Goal: Information Seeking & Learning: Learn about a topic

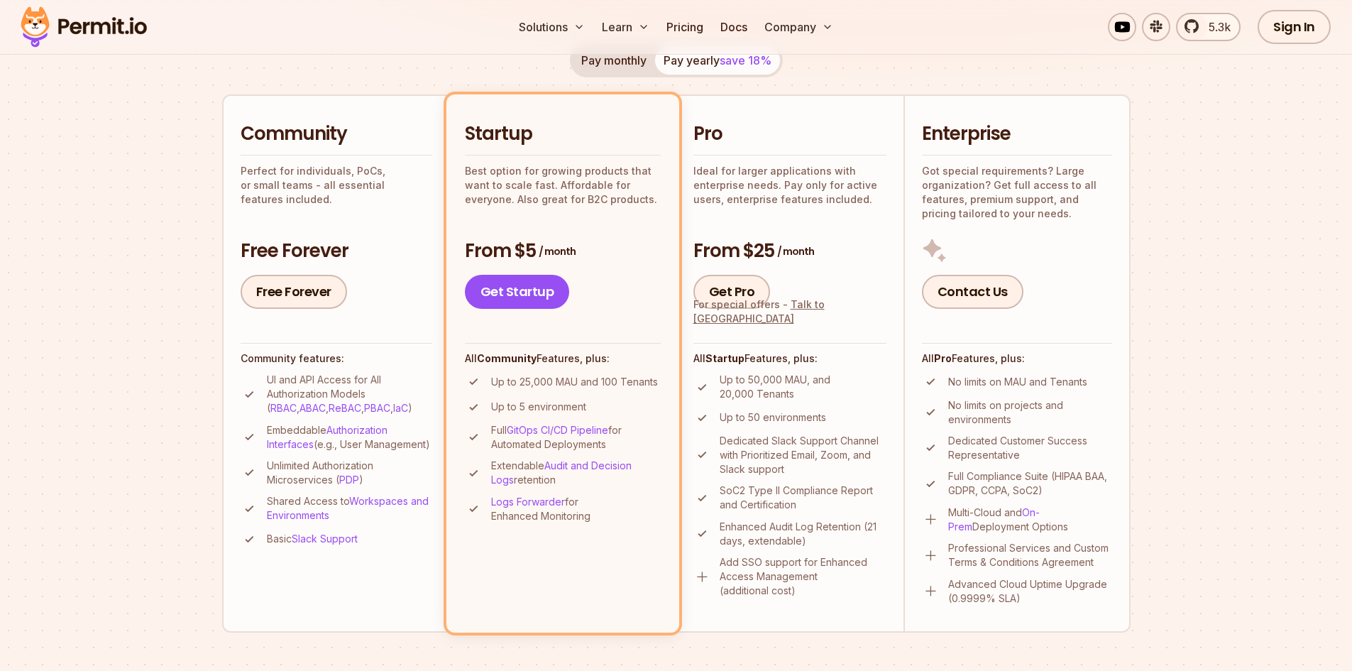
click at [147, 338] on section "Permit Pricing From Free to Predictable Scaling From a startup with 100 users t…" at bounding box center [676, 520] width 1352 height 1535
click at [228, 327] on li "Community Perfect for individuals, PoCs, or small teams - all essential feature…" at bounding box center [335, 362] width 227 height 537
click at [228, 324] on li "Community Perfect for individuals, PoCs, or small teams - all essential feature…" at bounding box center [335, 362] width 227 height 537
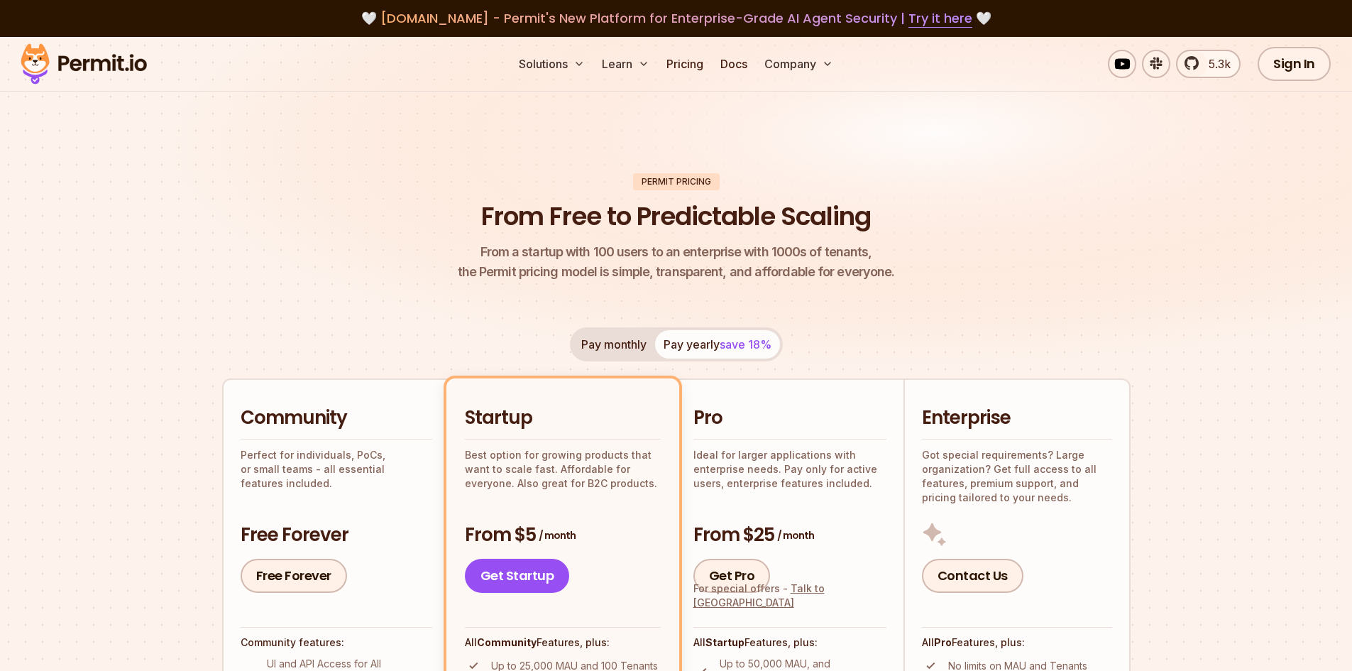
click at [625, 341] on button "Pay monthly" at bounding box center [614, 344] width 82 height 28
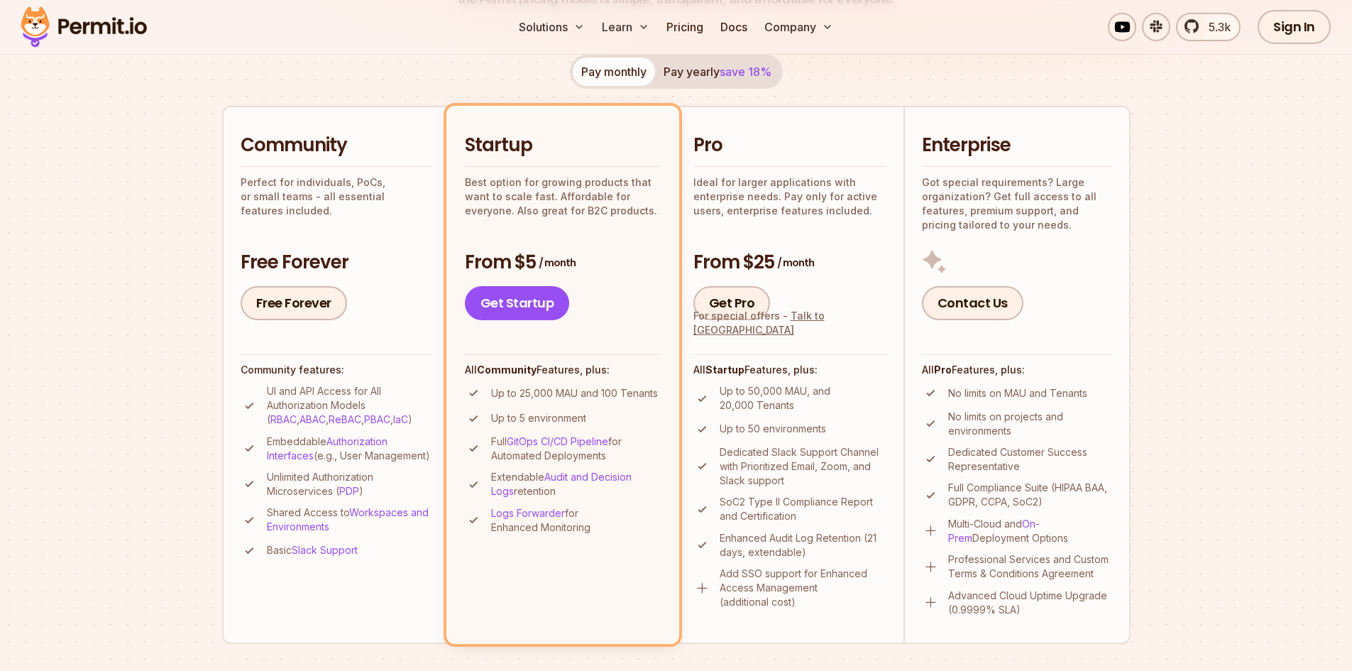
scroll to position [284, 0]
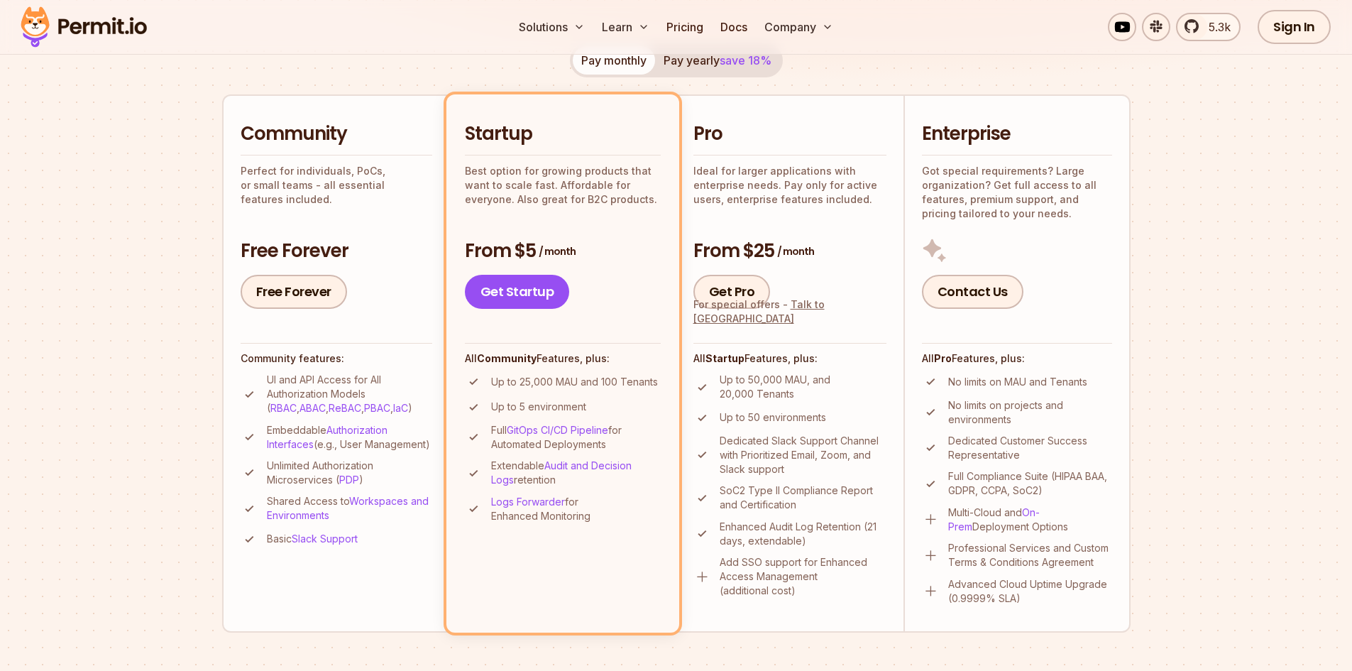
click at [714, 68] on button "Pay yearly save 18%" at bounding box center [717, 60] width 125 height 28
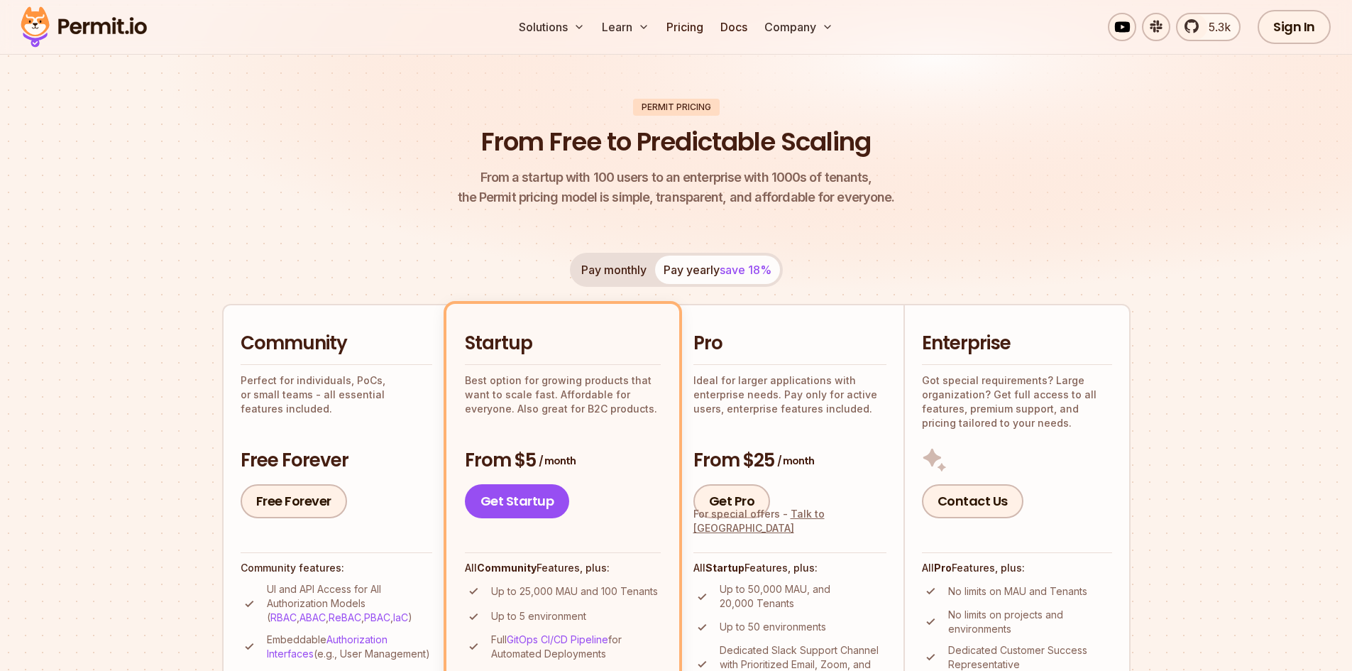
scroll to position [71, 0]
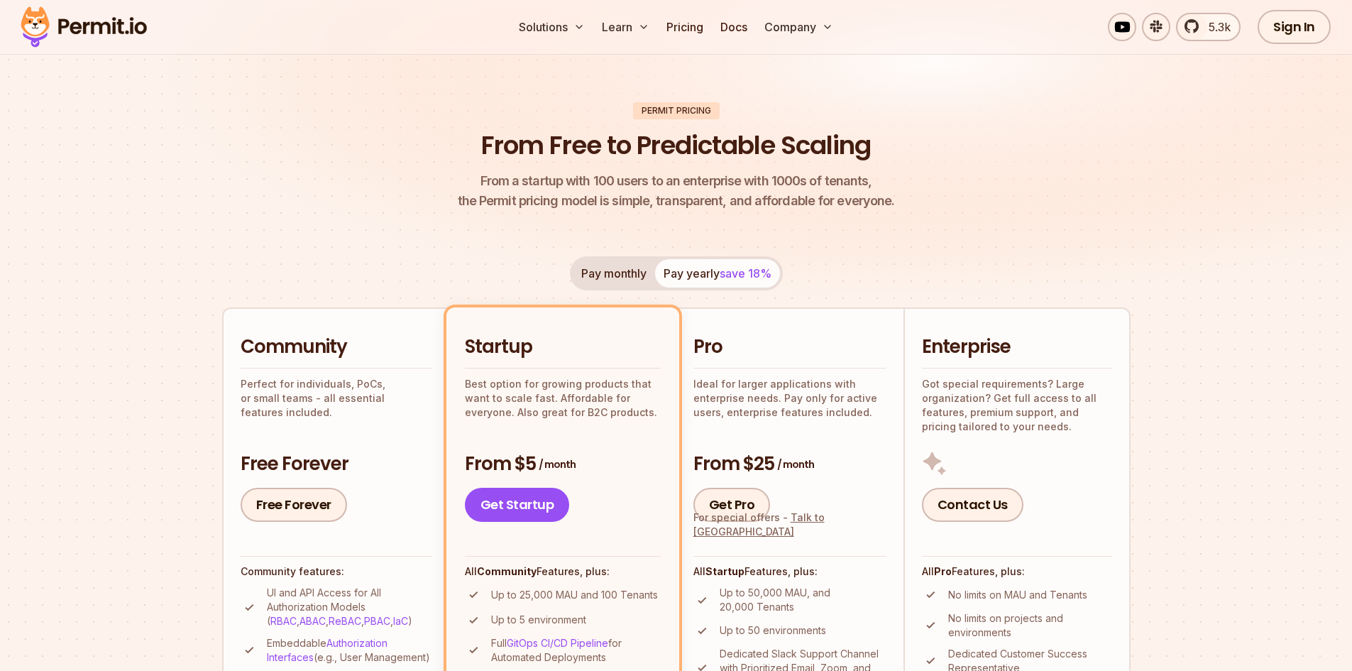
click at [458, 196] on header "Permit Pricing From Free to Predictable Scaling From a startup with 100 users t…" at bounding box center [676, 156] width 908 height 109
click at [433, 180] on header "Permit Pricing From Free to Predictable Scaling From a startup with 100 users t…" at bounding box center [676, 156] width 908 height 109
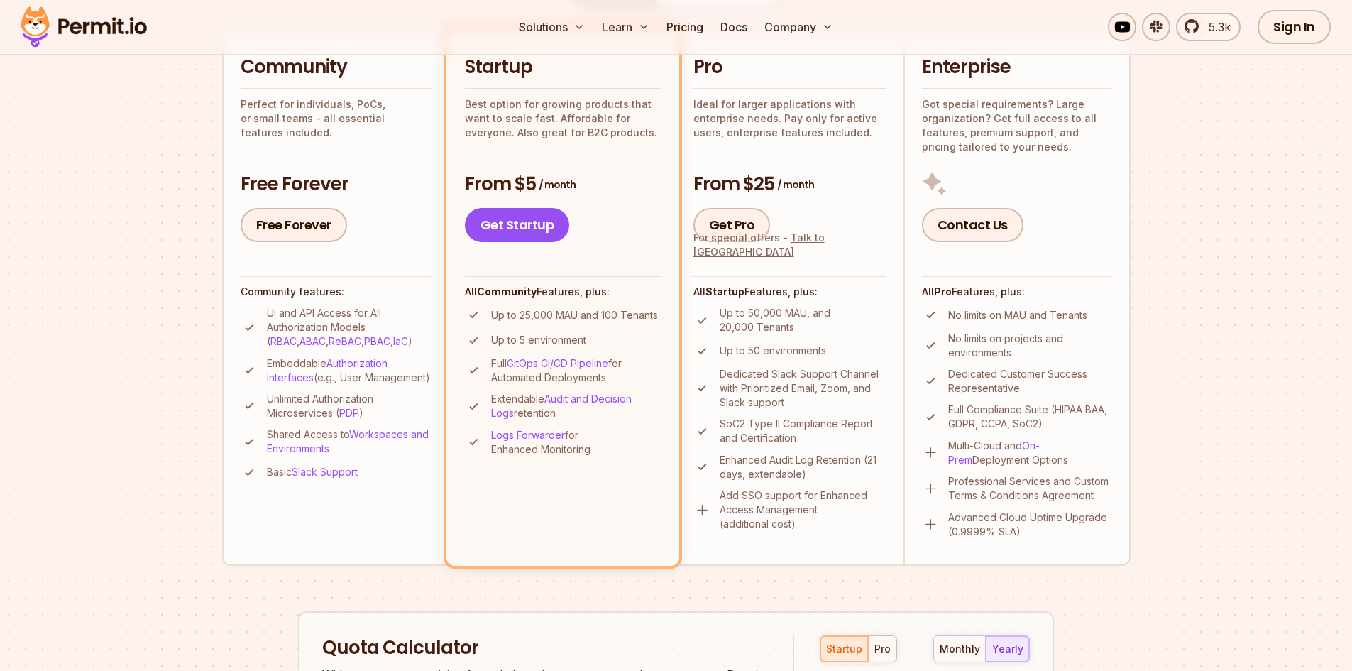
scroll to position [355, 0]
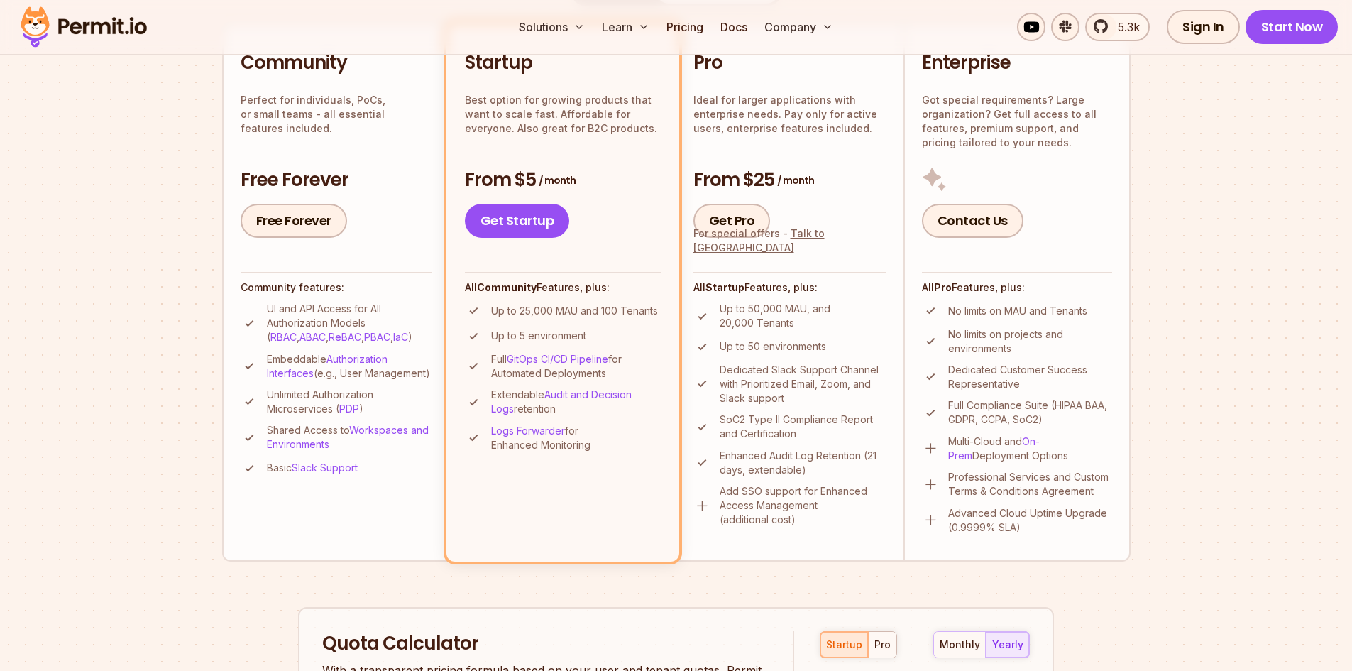
click at [209, 334] on section "Permit Pricing From Free to Predictable Scaling From a startup with 100 users t…" at bounding box center [676, 449] width 1352 height 1535
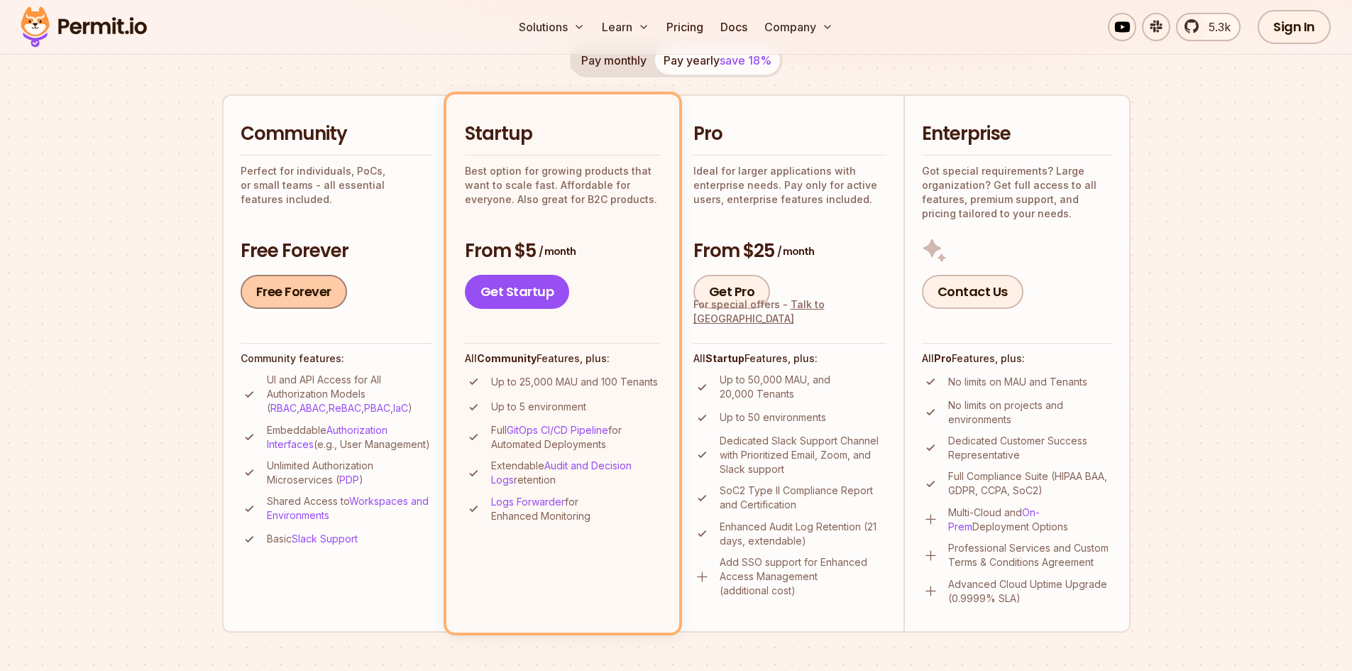
click at [271, 291] on link "Free Forever" at bounding box center [294, 292] width 106 height 34
click at [179, 373] on section "Permit Pricing From Free to Predictable Scaling From a startup with 100 users t…" at bounding box center [676, 520] width 1352 height 1535
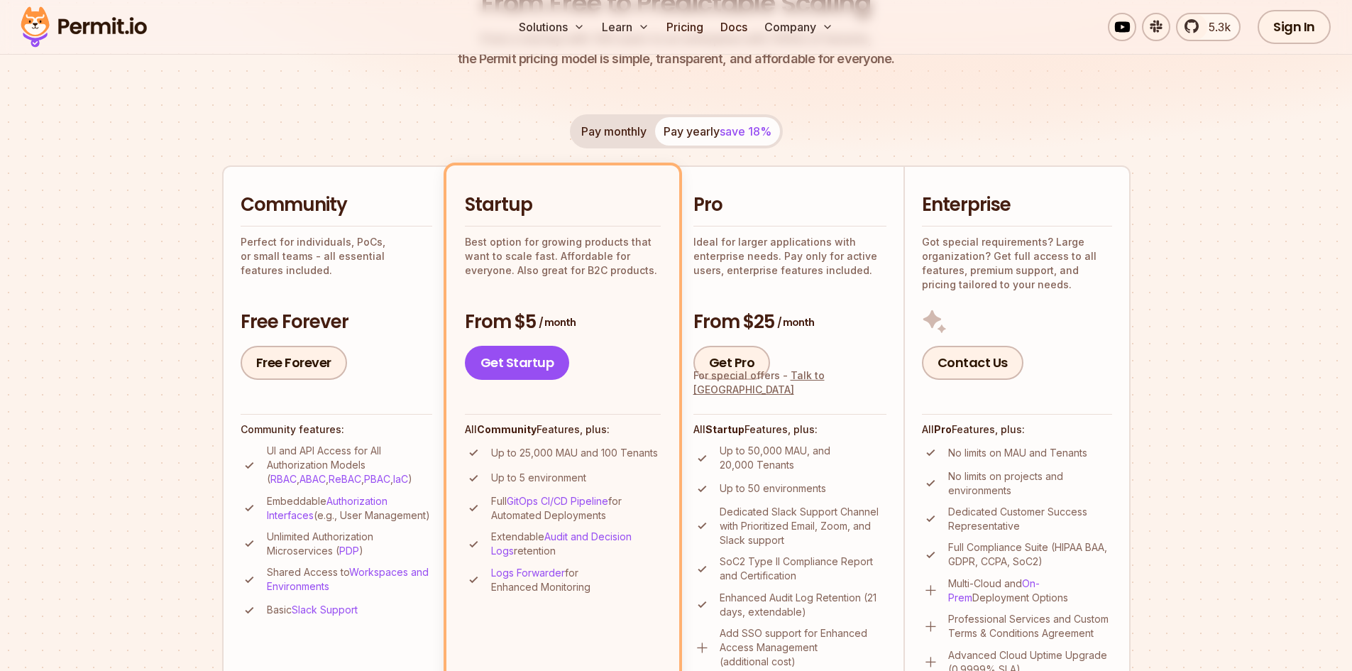
click at [206, 281] on section "Permit Pricing From Free to Predictable Scaling From a startup with 100 users t…" at bounding box center [676, 591] width 1352 height 1535
click at [202, 280] on section "Permit Pricing From Free to Predictable Scaling From a startup with 100 users t…" at bounding box center [676, 591] width 1352 height 1535
click at [202, 278] on section "Permit Pricing From Free to Predictable Scaling From a startup with 100 users t…" at bounding box center [676, 591] width 1352 height 1535
click at [202, 277] on section "Permit Pricing From Free to Predictable Scaling From a startup with 100 users t…" at bounding box center [676, 591] width 1352 height 1535
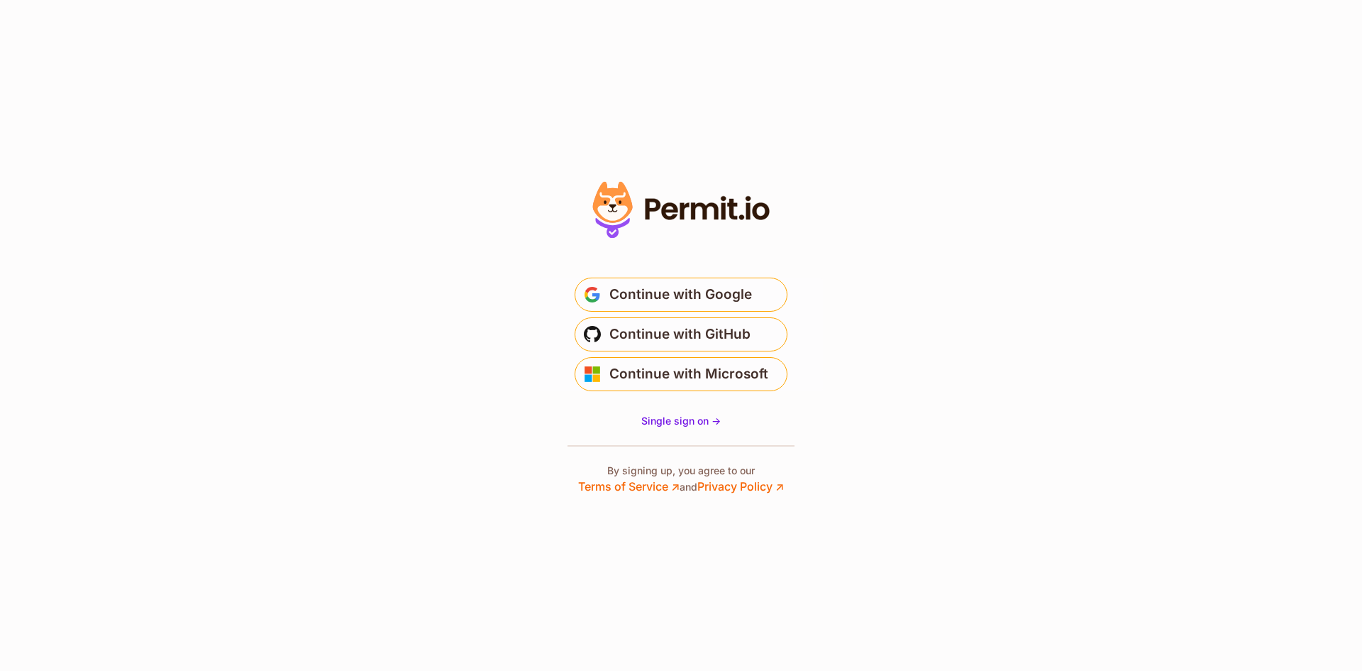
click at [463, 299] on section "* Or" at bounding box center [681, 335] width 1362 height 671
